Goal: Task Accomplishment & Management: Manage account settings

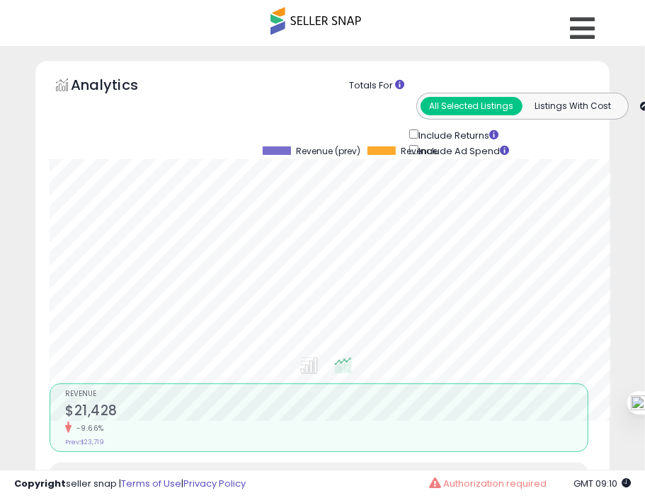
scroll to position [707613, 707322]
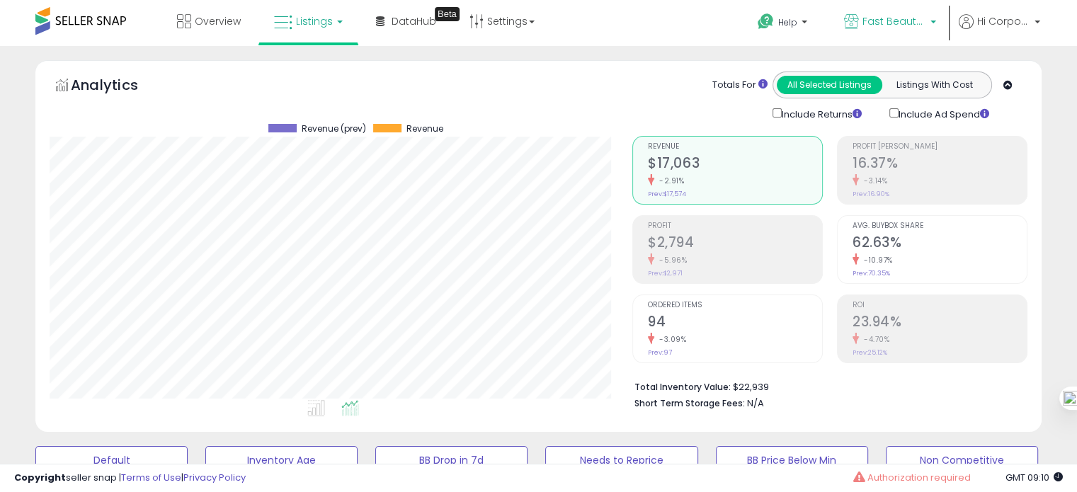
click at [644, 18] on span "Fast Beauty ([GEOGRAPHIC_DATA])" at bounding box center [894, 21] width 64 height 14
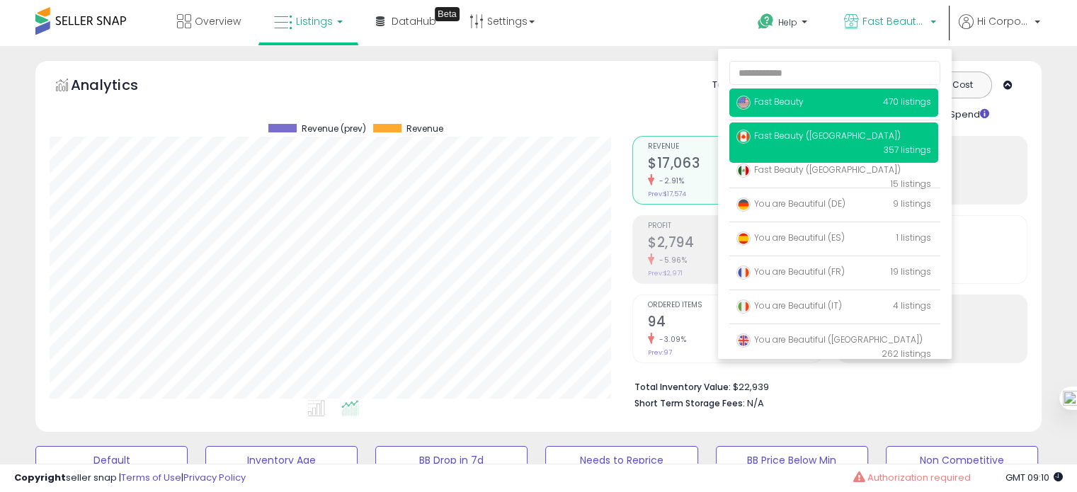
click at [644, 98] on span "Fast Beauty" at bounding box center [769, 102] width 67 height 12
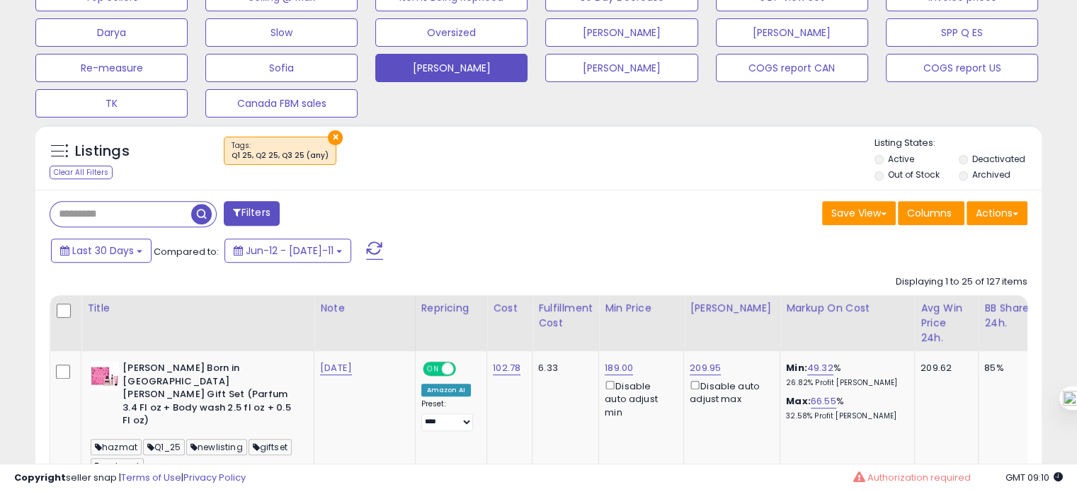
scroll to position [500, 0]
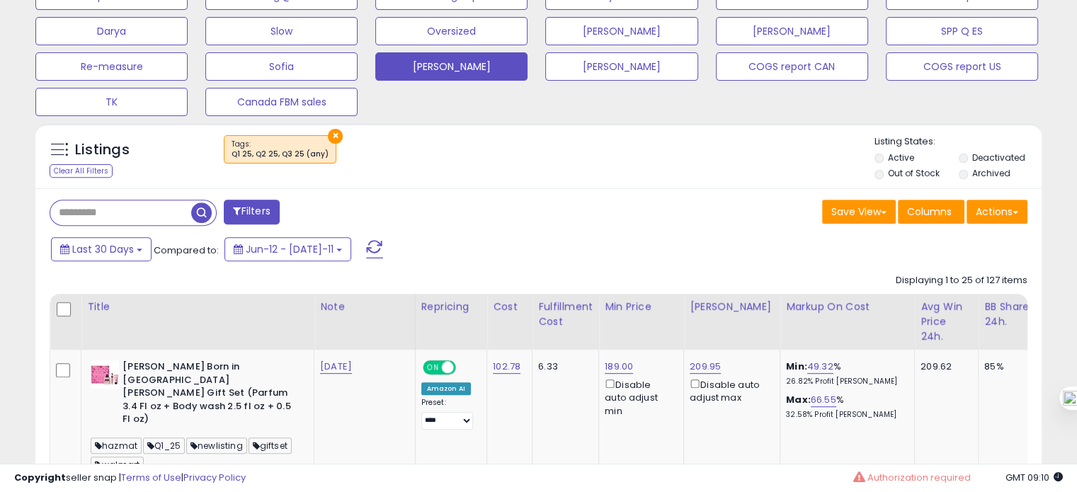
click at [328, 133] on button "×" at bounding box center [335, 136] width 15 height 15
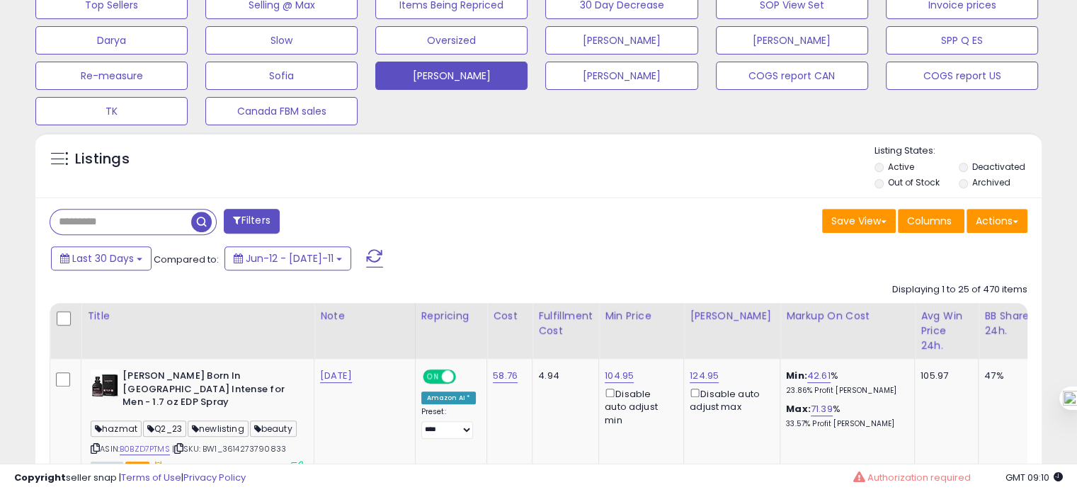
scroll to position [290, 582]
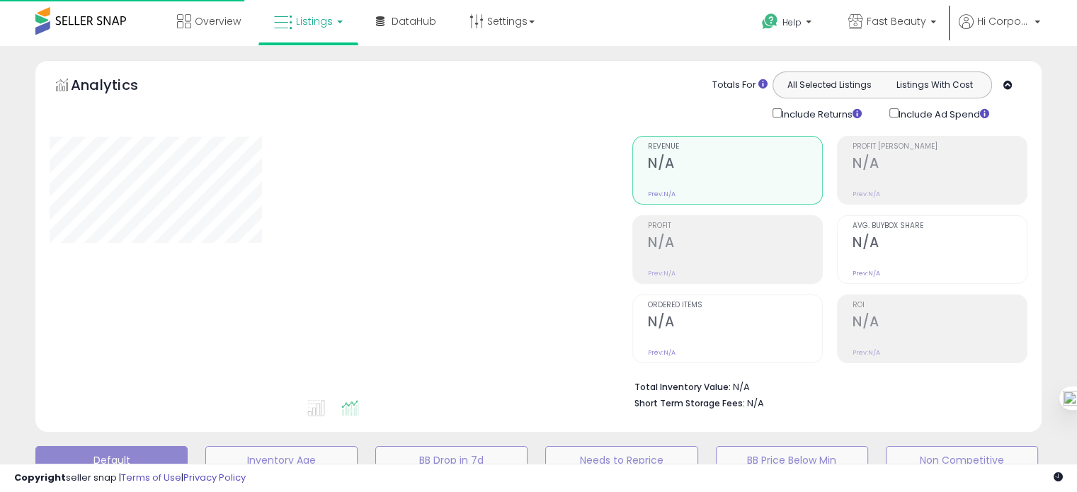
scroll to position [484, 0]
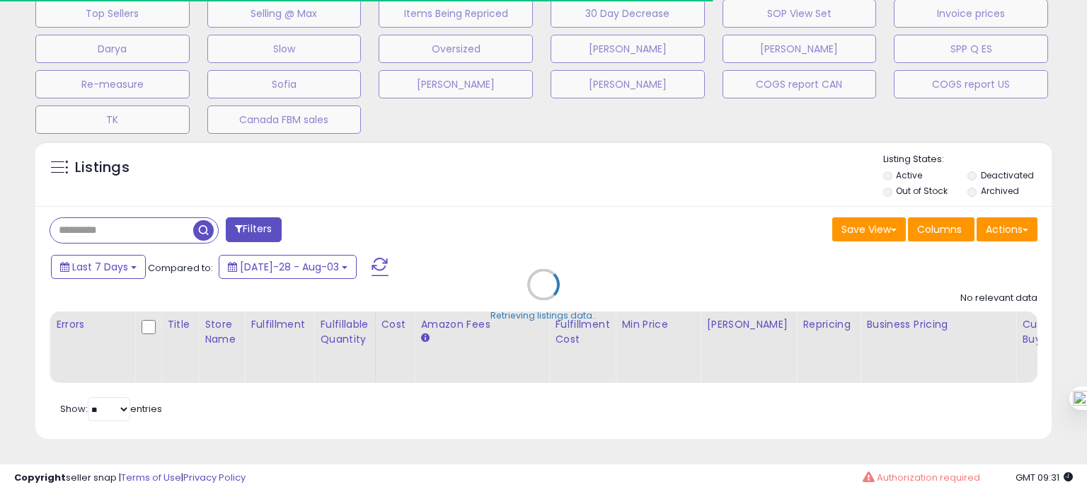
type input "***"
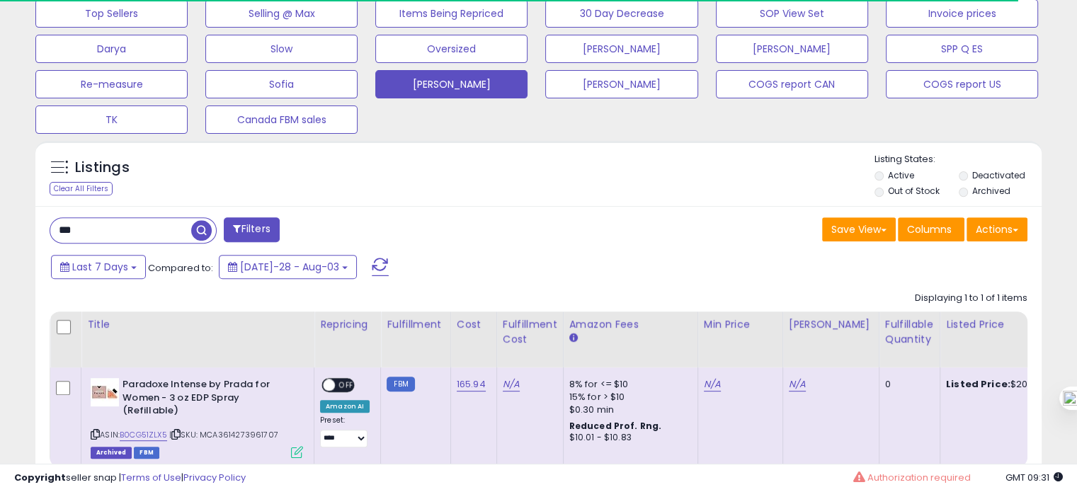
scroll to position [290, 582]
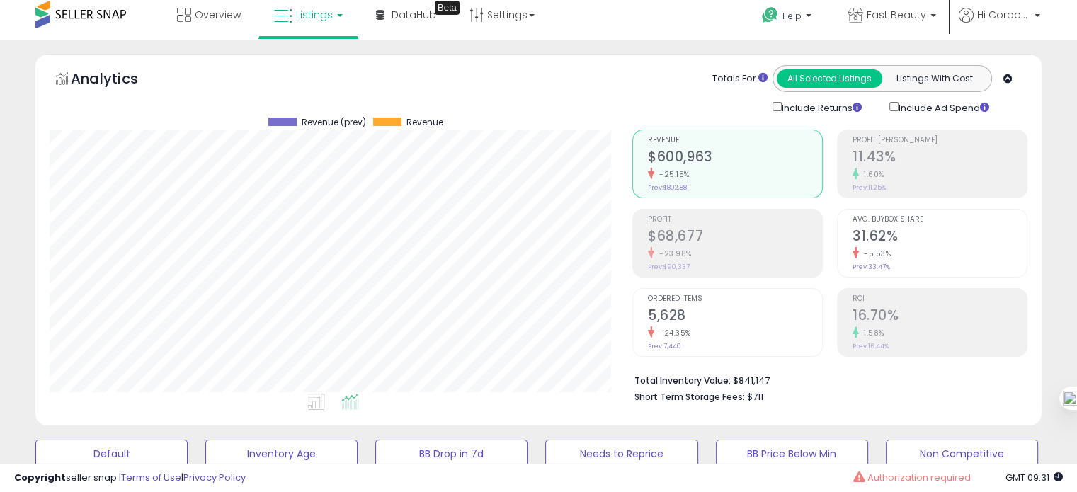
scroll to position [3, 0]
